Goal: Consume media (video, audio): Consume media (video, audio)

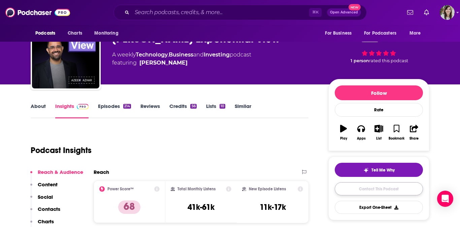
click at [360, 192] on link "Contact This Podcast" at bounding box center [378, 188] width 88 height 13
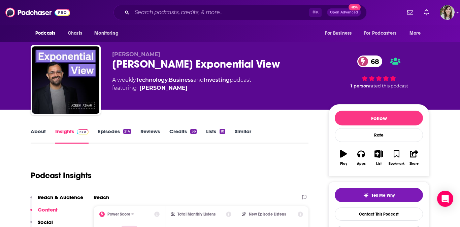
click at [101, 131] on link "Episodes 214" at bounding box center [114, 135] width 33 height 15
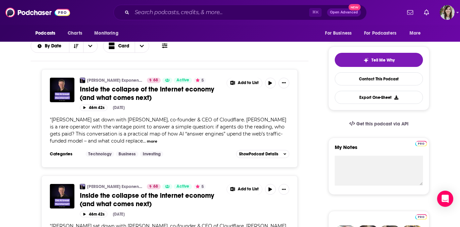
scroll to position [114, 0]
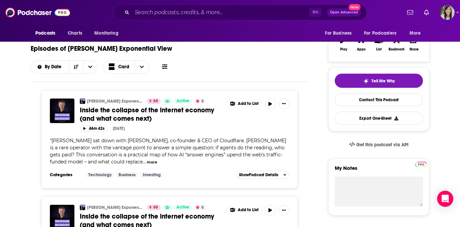
click at [147, 159] on button "more" at bounding box center [152, 162] width 10 height 6
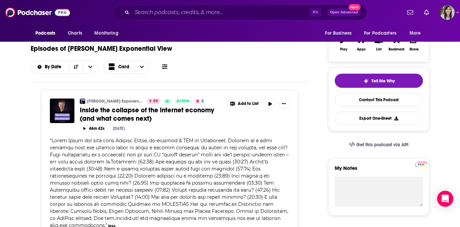
click at [134, 106] on span "Inside the collapse of the internet economy (and what comes next)" at bounding box center [147, 114] width 134 height 17
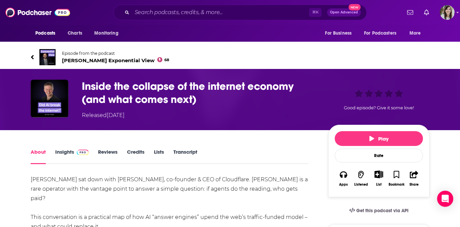
click at [191, 152] on link "Transcript" at bounding box center [185, 156] width 24 height 15
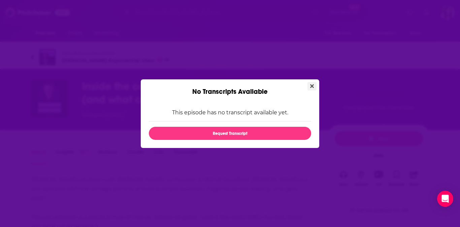
click at [314, 87] on button "Close" at bounding box center [311, 86] width 9 height 8
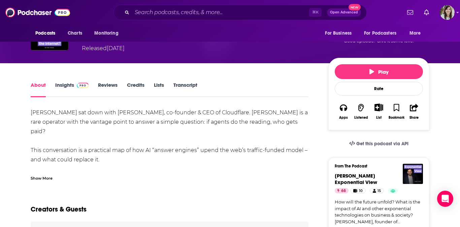
scroll to position [64, 0]
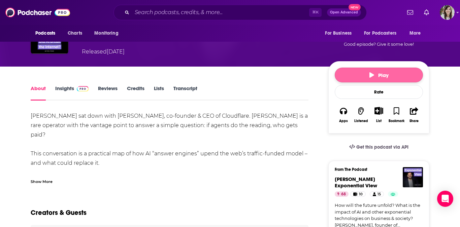
click at [375, 72] on span "Play" at bounding box center [378, 75] width 19 height 6
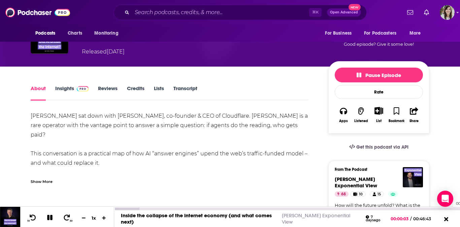
click at [449, 209] on div "00:45:16" at bounding box center [286, 209] width 345 height 3
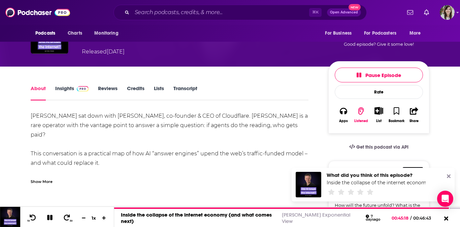
click at [448, 178] on icon at bounding box center [448, 176] width 4 height 5
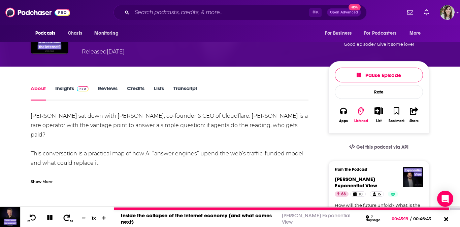
click at [69, 215] on icon at bounding box center [67, 217] width 7 height 6
